Goal: Information Seeking & Learning: Learn about a topic

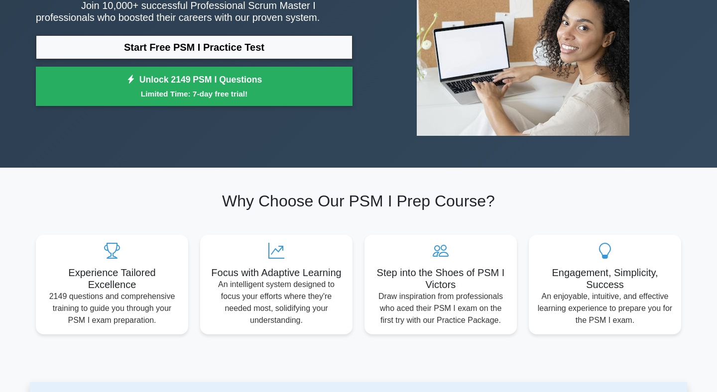
scroll to position [148, 0]
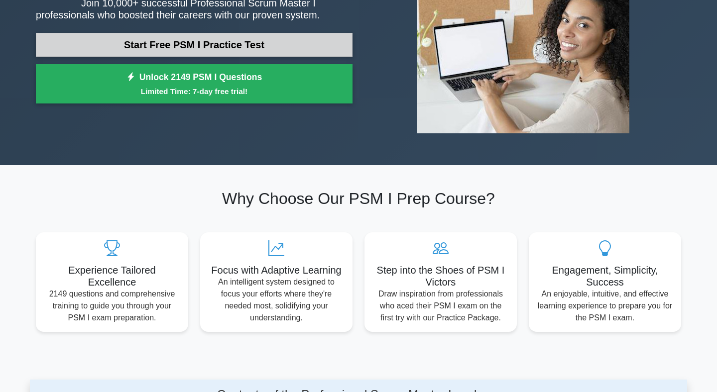
click at [267, 40] on link "Start Free PSM I Practice Test" at bounding box center [194, 45] width 317 height 24
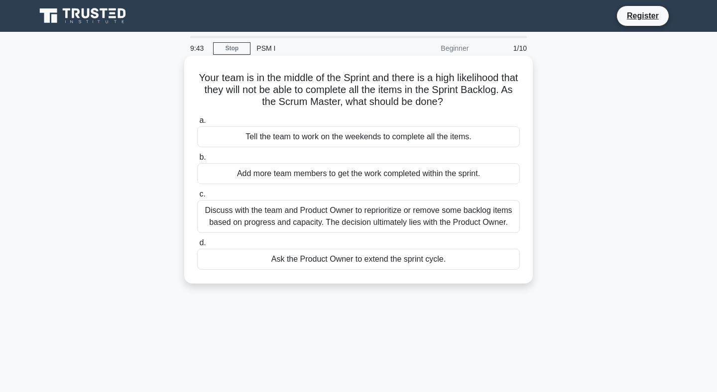
click at [481, 215] on div "Discuss with the team and Product Owner to reprioritize or remove some backlog …" at bounding box center [358, 216] width 323 height 33
click at [197, 198] on input "c. Discuss with the team and Product Owner to reprioritize or remove some backl…" at bounding box center [197, 194] width 0 height 6
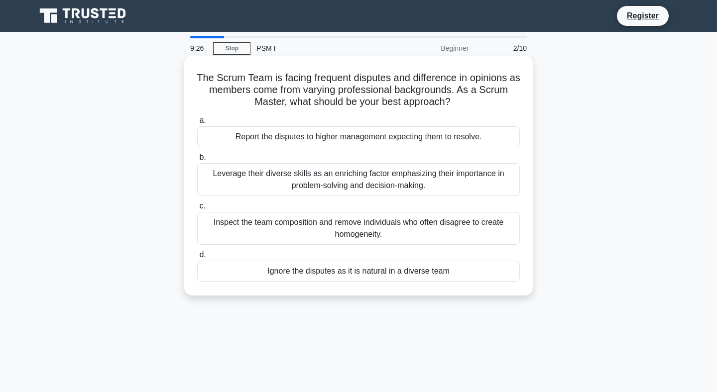
click at [451, 186] on div "Leverage their diverse skills as an enriching factor emphasizing their importan…" at bounding box center [358, 179] width 323 height 33
click at [197, 161] on input "b. Leverage their diverse skills as an enriching factor emphasizing their impor…" at bounding box center [197, 157] width 0 height 6
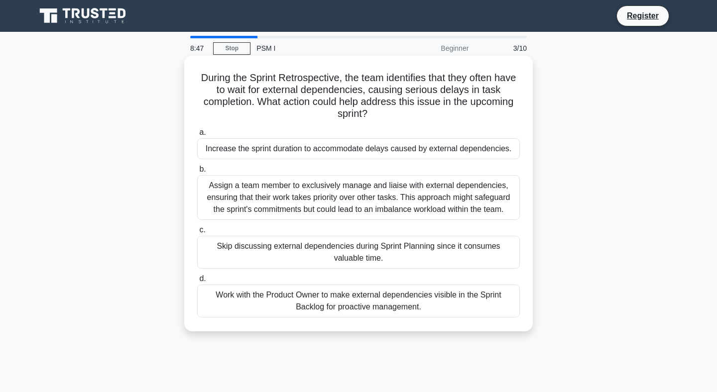
click at [423, 305] on div "Work with the Product Owner to make external dependencies visible in the Sprint…" at bounding box center [358, 301] width 323 height 33
click at [197, 282] on input "d. Work with the Product Owner to make external dependencies visible in the Spr…" at bounding box center [197, 279] width 0 height 6
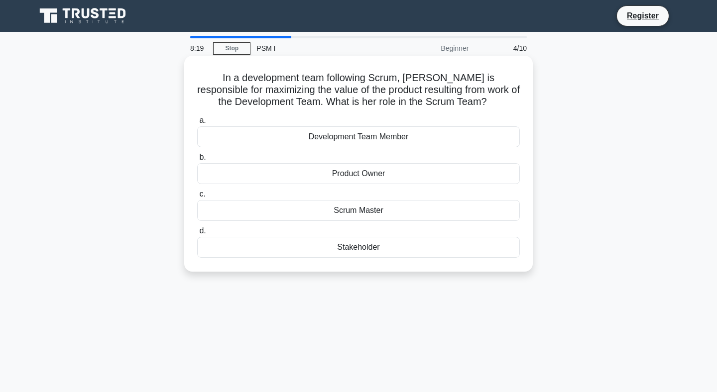
click at [379, 176] on div "Product Owner" at bounding box center [358, 173] width 323 height 21
click at [197, 161] on input "b. Product Owner" at bounding box center [197, 157] width 0 height 6
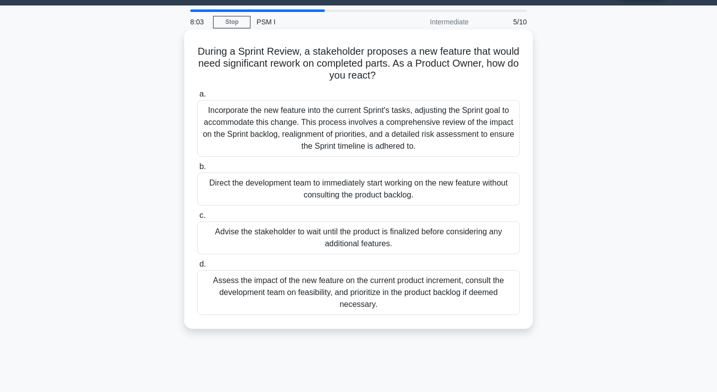
scroll to position [25, 0]
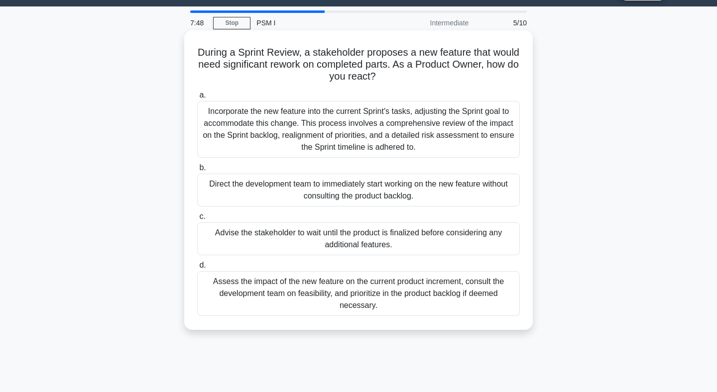
click at [321, 301] on div "Assess the impact of the new feature on the current product increment, consult …" at bounding box center [358, 293] width 323 height 45
click at [197, 269] on input "d. Assess the impact of the new feature on the current product increment, consu…" at bounding box center [197, 265] width 0 height 6
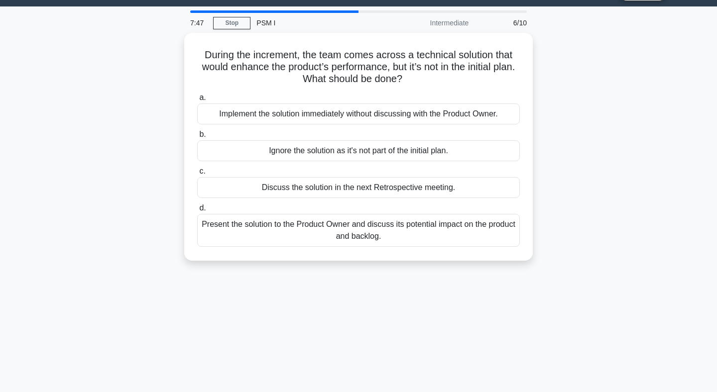
scroll to position [0, 0]
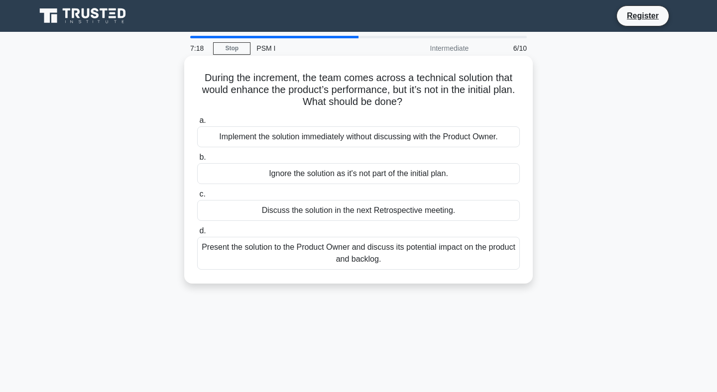
click at [384, 260] on div "Present the solution to the Product Owner and discuss its potential impact on t…" at bounding box center [358, 253] width 323 height 33
click at [197, 235] on input "d. Present the solution to the Product Owner and discuss its potential impact o…" at bounding box center [197, 231] width 0 height 6
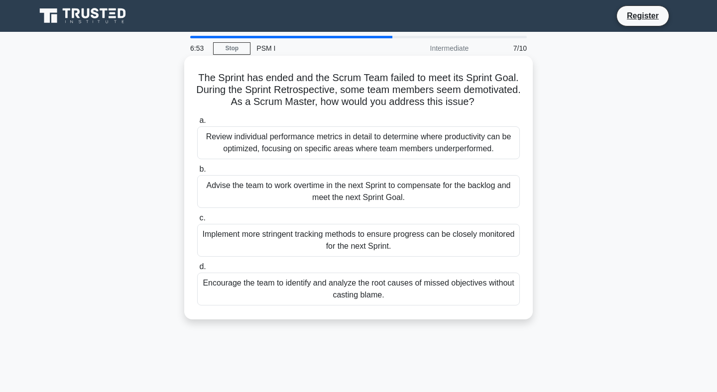
click at [364, 149] on div "Review individual performance metrics in detail to determine where productivity…" at bounding box center [358, 142] width 323 height 33
click at [197, 124] on input "a. Review individual performance metrics in detail to determine where productiv…" at bounding box center [197, 121] width 0 height 6
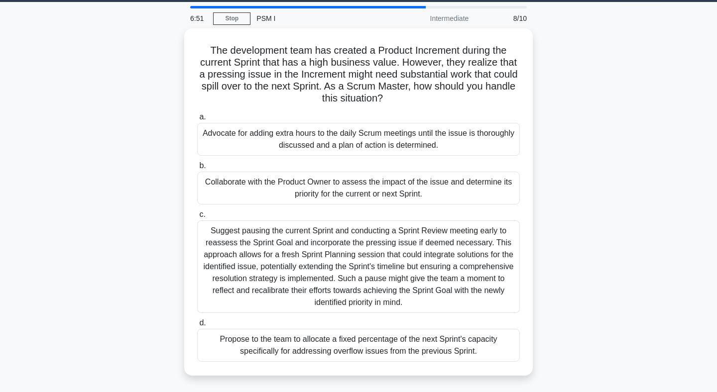
scroll to position [34, 0]
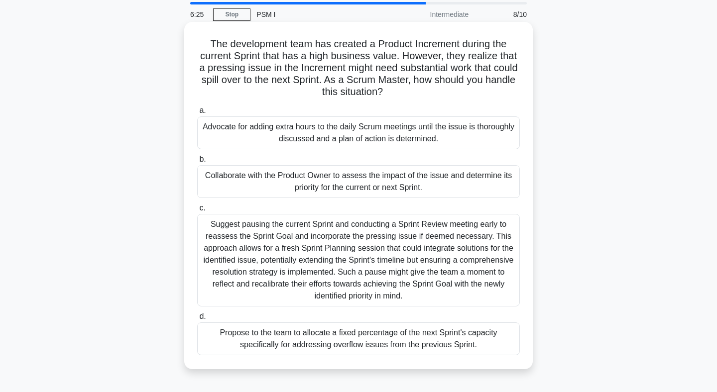
click at [370, 177] on div "Collaborate with the Product Owner to assess the impact of the issue and determ…" at bounding box center [358, 181] width 323 height 33
click at [197, 163] on input "b. Collaborate with the Product Owner to assess the impact of the issue and det…" at bounding box center [197, 159] width 0 height 6
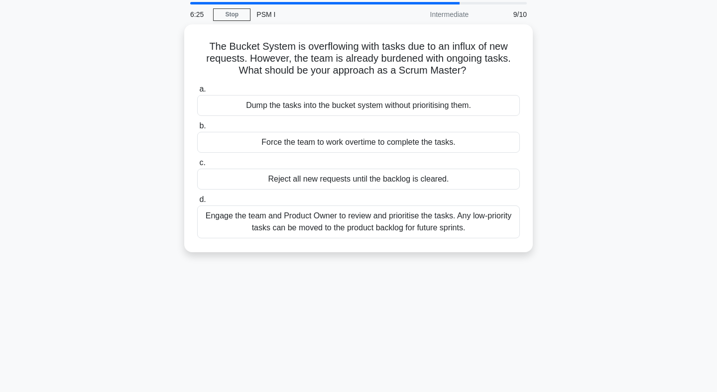
scroll to position [0, 0]
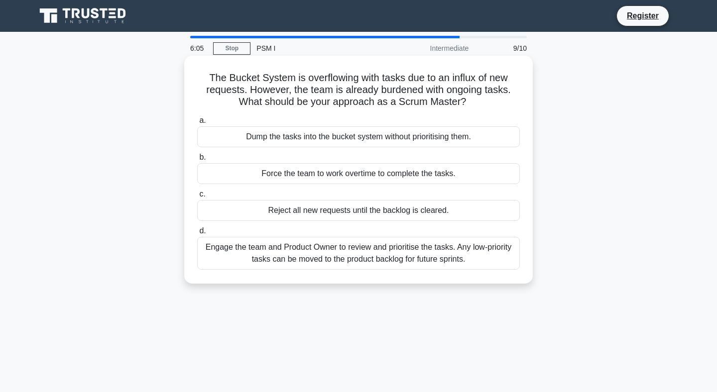
click at [400, 255] on div "Engage the team and Product Owner to review and prioritise the tasks. Any low-p…" at bounding box center [358, 253] width 323 height 33
click at [197, 235] on input "d. Engage the team and Product Owner to review and prioritise the tasks. Any lo…" at bounding box center [197, 231] width 0 height 6
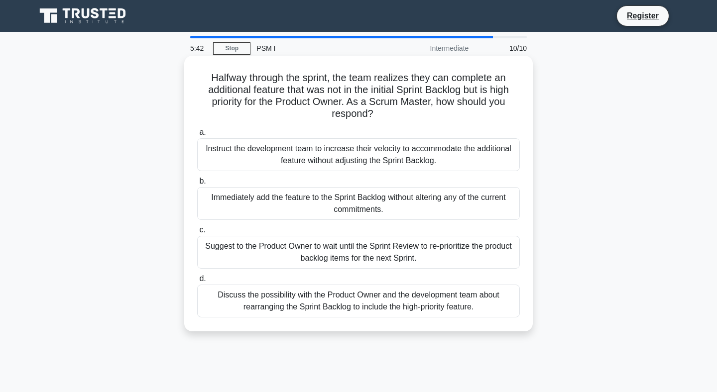
click at [420, 256] on div "Suggest to the Product Owner to wait until the Sprint Review to re-prioritize t…" at bounding box center [358, 252] width 323 height 33
click at [197, 234] on input "c. Suggest to the Product Owner to wait until the Sprint Review to re-prioritiz…" at bounding box center [197, 230] width 0 height 6
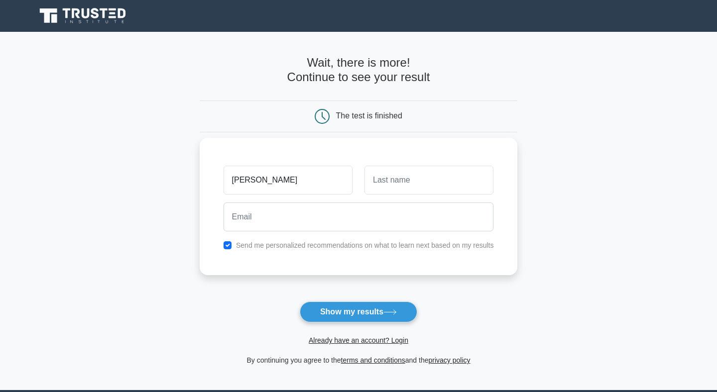
type input "billy"
type input "lam"
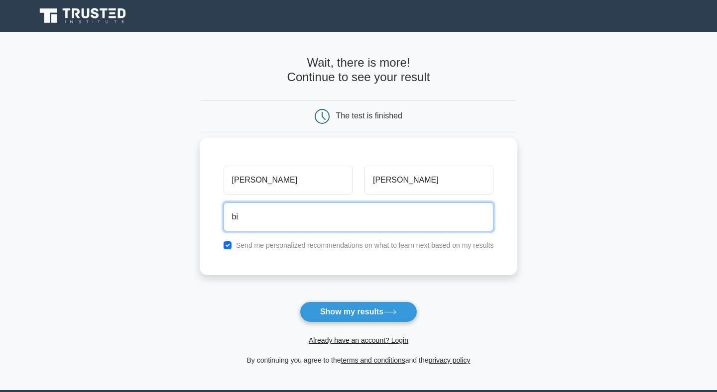
type input "billylam2019@gmail.com"
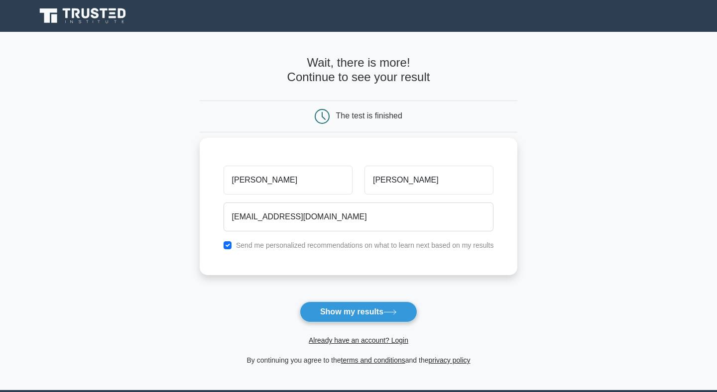
click at [313, 243] on label "Send me personalized recommendations on what to learn next based on my results" at bounding box center [365, 246] width 258 height 8
click at [230, 246] on input "checkbox" at bounding box center [228, 246] width 8 height 8
checkbox input "false"
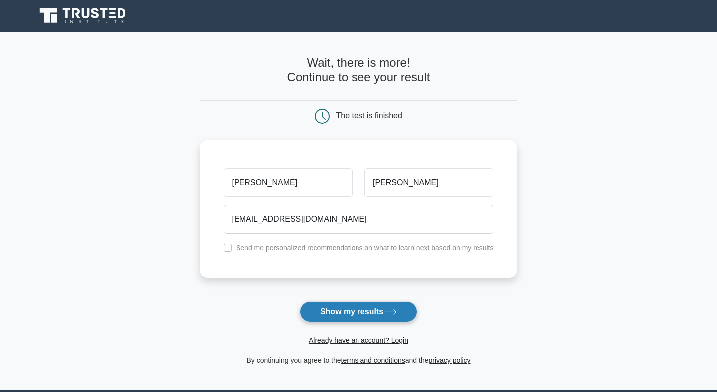
click at [376, 316] on button "Show my results" at bounding box center [359, 312] width 118 height 21
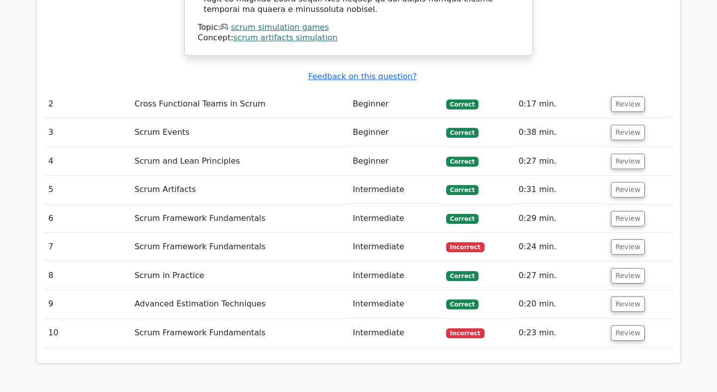
scroll to position [1335, 0]
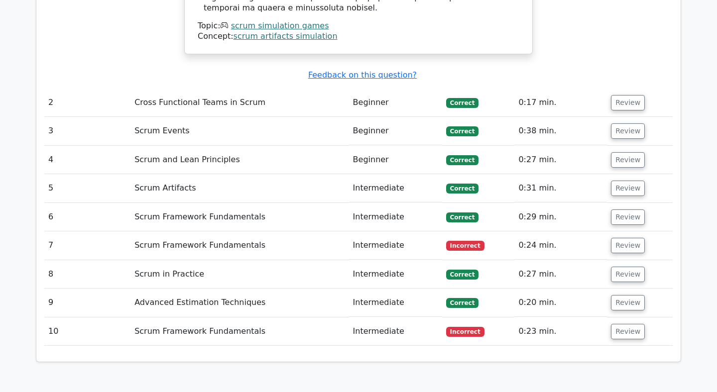
click at [194, 232] on td "Scrum Framework Fundamentals" at bounding box center [239, 246] width 218 height 28
click at [621, 238] on button "Review" at bounding box center [628, 245] width 34 height 15
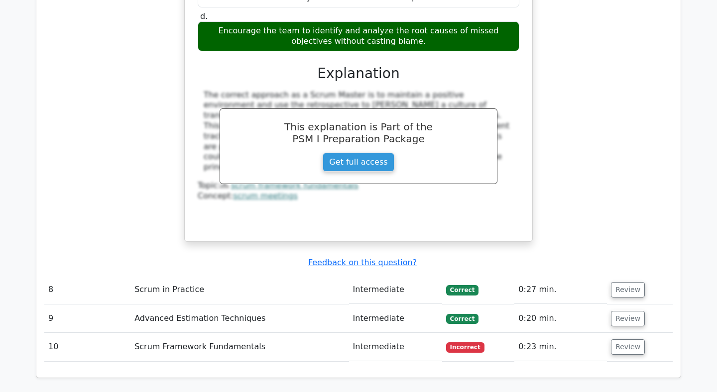
scroll to position [1796, 0]
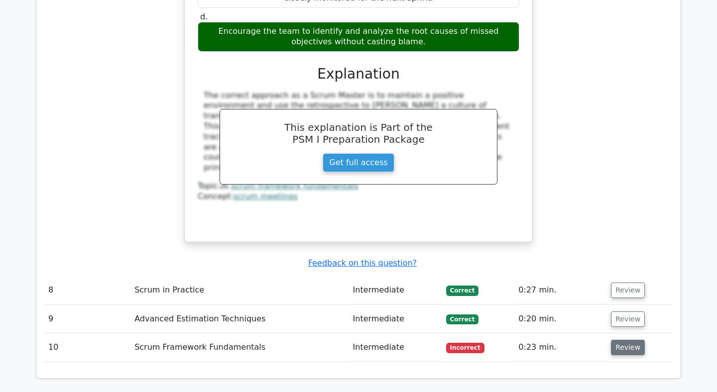
click at [621, 340] on button "Review" at bounding box center [628, 347] width 34 height 15
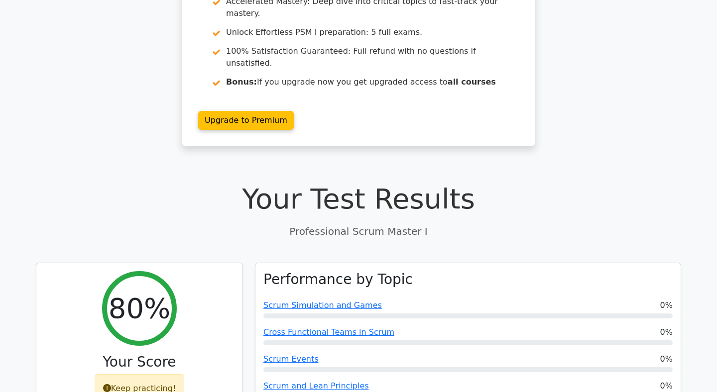
scroll to position [0, 0]
